Goal: Task Accomplishment & Management: Manage account settings

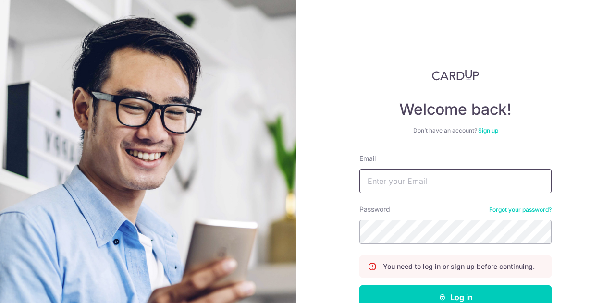
click at [412, 190] on input "Email" at bounding box center [456, 181] width 192 height 24
type input "g"
type input "henrilim@Yahoo.com"
click at [360, 286] on button "Log in" at bounding box center [456, 298] width 192 height 24
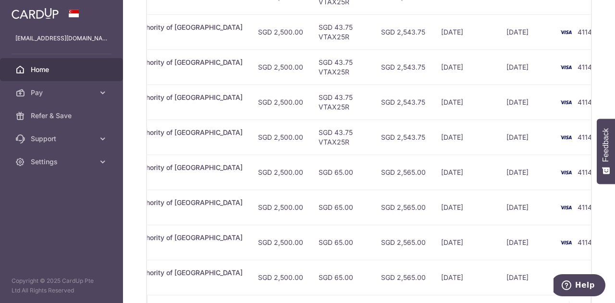
scroll to position [377, 0]
